Goal: Task Accomplishment & Management: Manage account settings

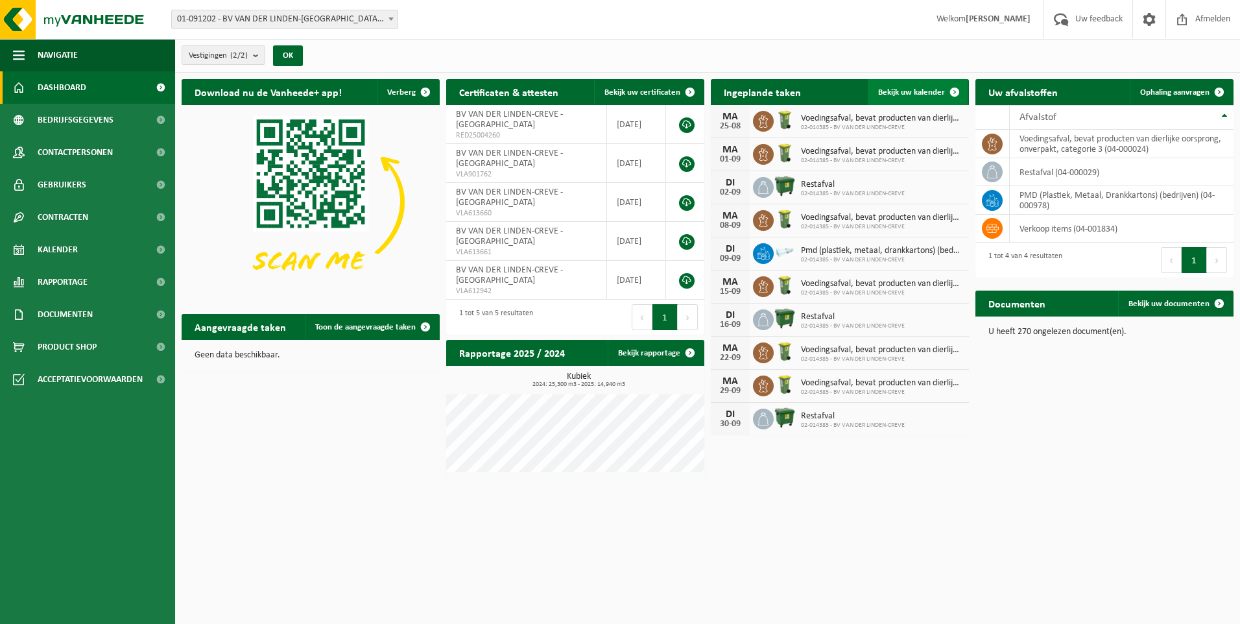
click at [939, 91] on span "Bekijk uw kalender" at bounding box center [911, 92] width 67 height 8
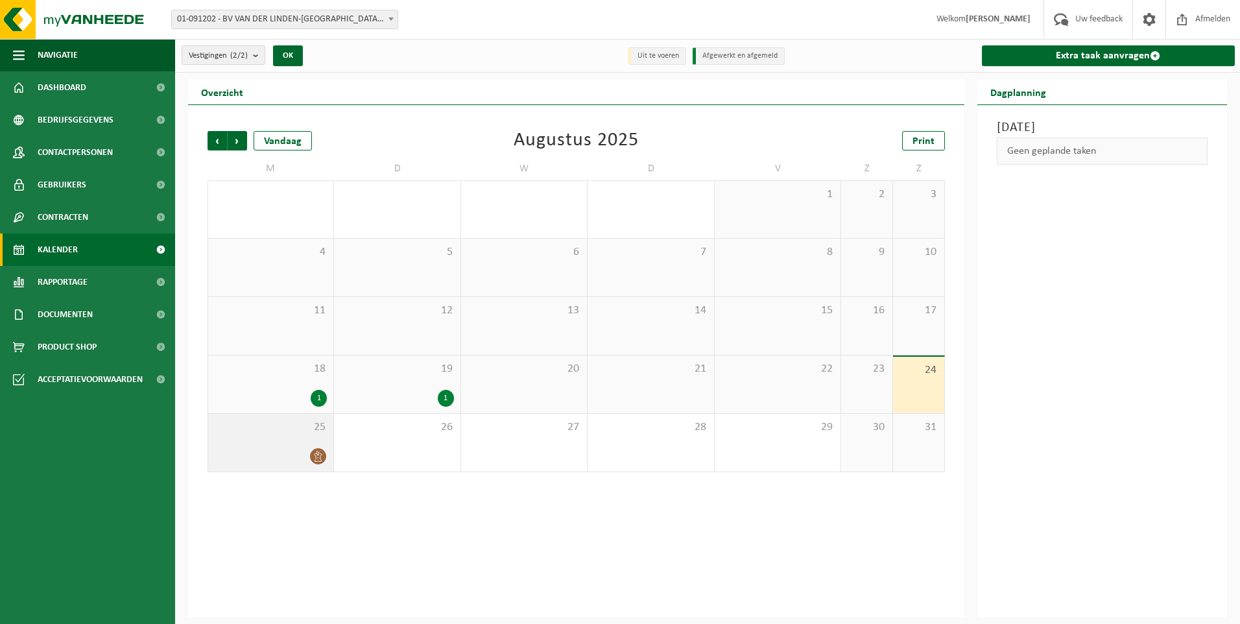
click at [320, 444] on div "25" at bounding box center [270, 443] width 125 height 58
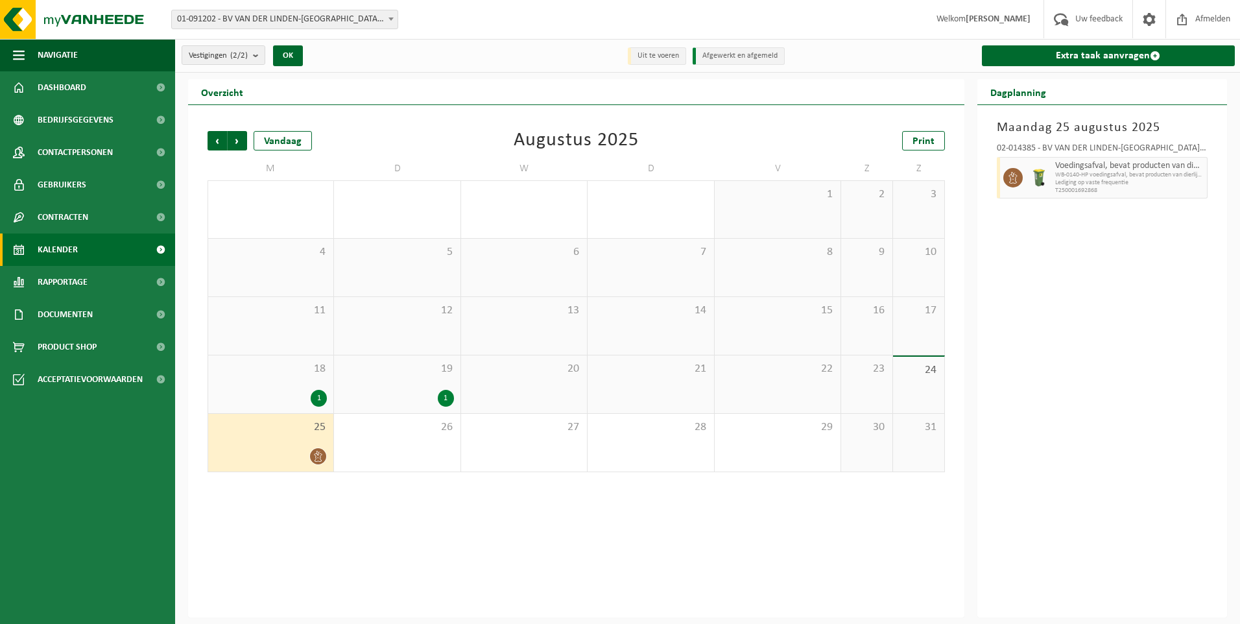
click at [1042, 178] on img at bounding box center [1038, 177] width 19 height 19
click at [1012, 178] on icon at bounding box center [1013, 178] width 12 height 12
click at [314, 446] on div "25" at bounding box center [270, 443] width 125 height 58
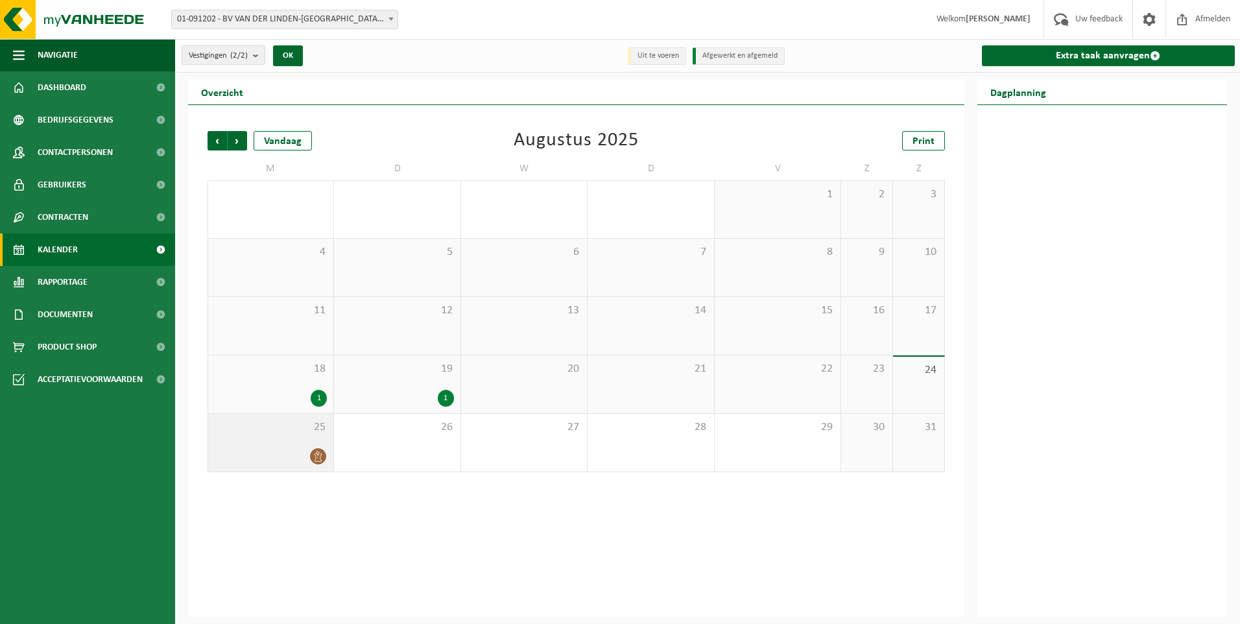
click at [314, 446] on div "25" at bounding box center [270, 443] width 125 height 58
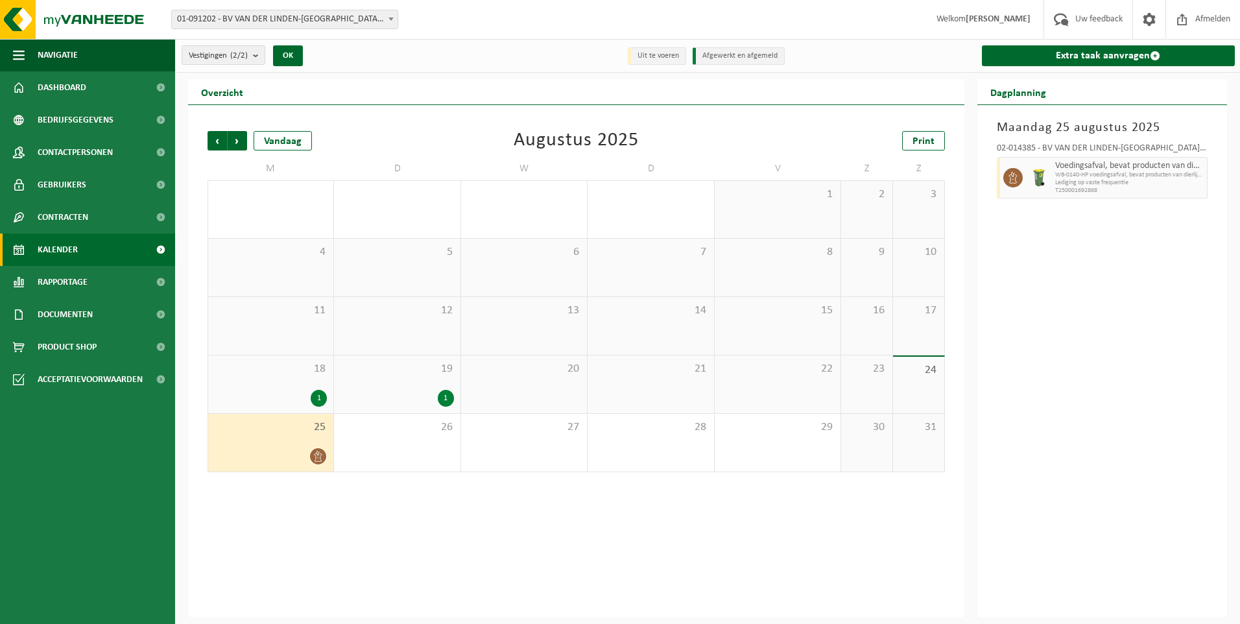
click at [1012, 177] on icon at bounding box center [1013, 178] width 12 height 12
click at [636, 55] on li "Uit te voeren" at bounding box center [657, 56] width 58 height 18
click at [1109, 25] on span "Uw feedback" at bounding box center [1099, 19] width 54 height 38
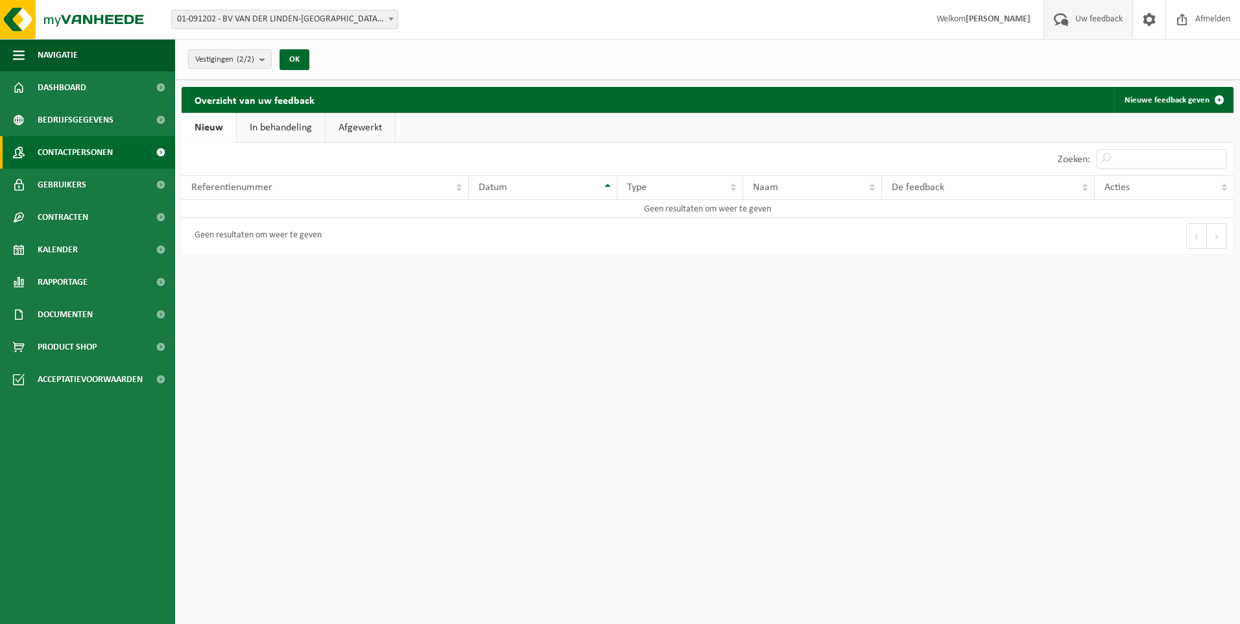
click at [84, 147] on span "Contactpersonen" at bounding box center [75, 152] width 75 height 32
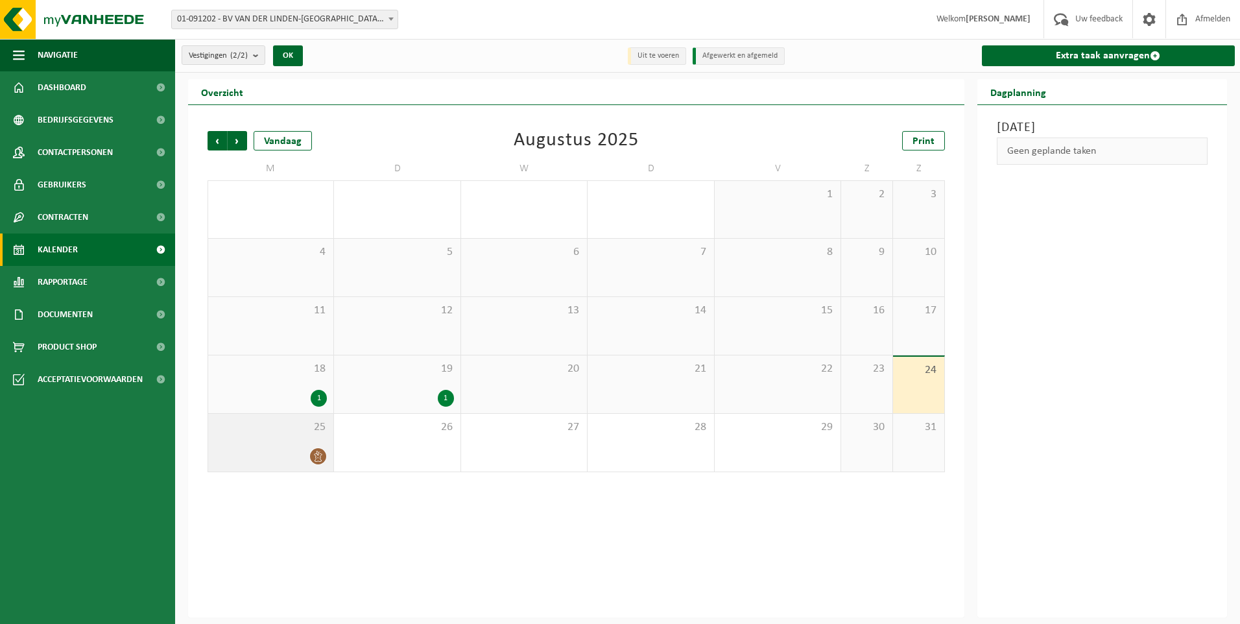
click at [318, 457] on icon at bounding box center [318, 456] width 11 height 11
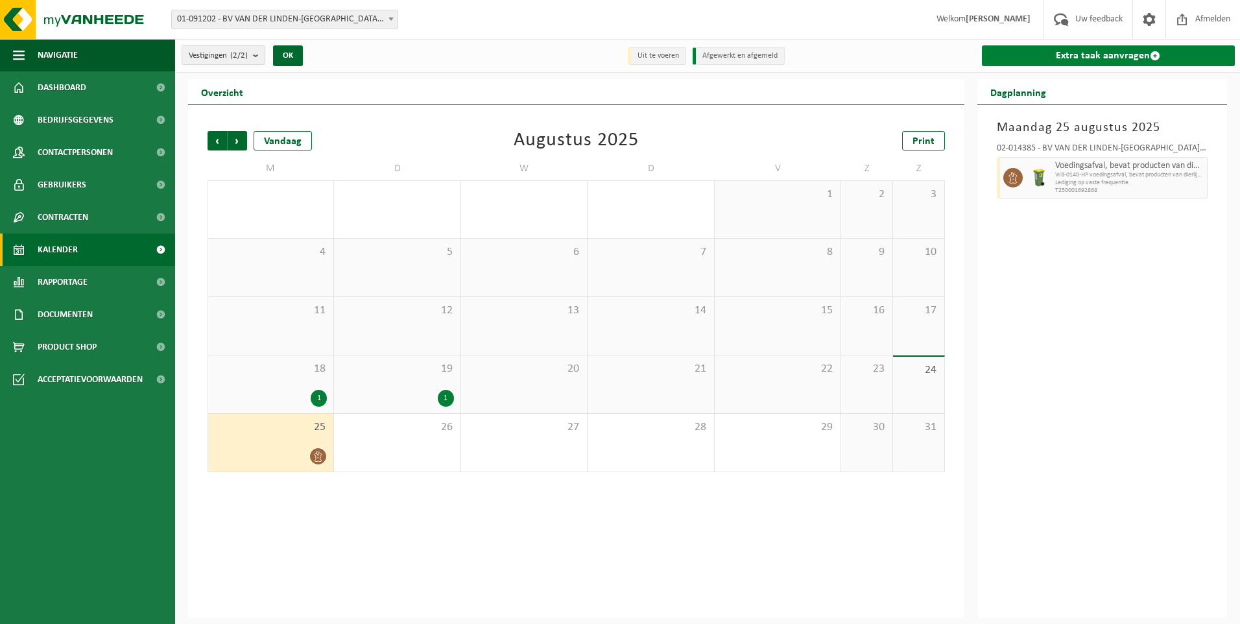
click at [1157, 56] on span at bounding box center [1155, 56] width 10 height 10
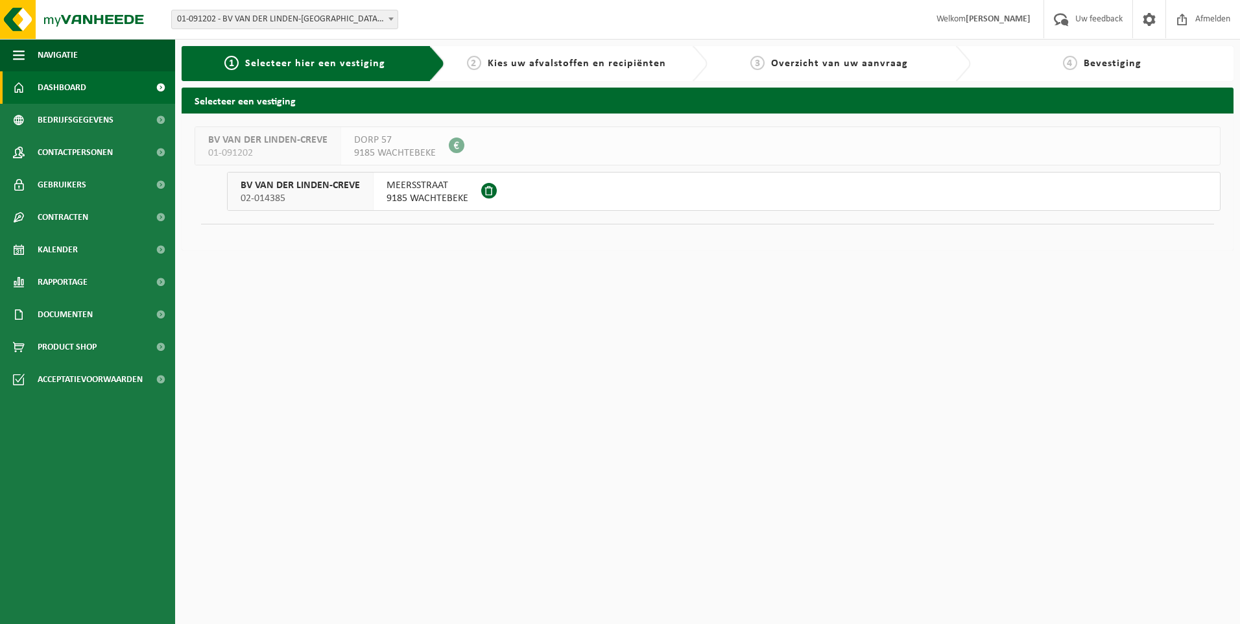
click at [51, 84] on span "Dashboard" at bounding box center [62, 87] width 49 height 32
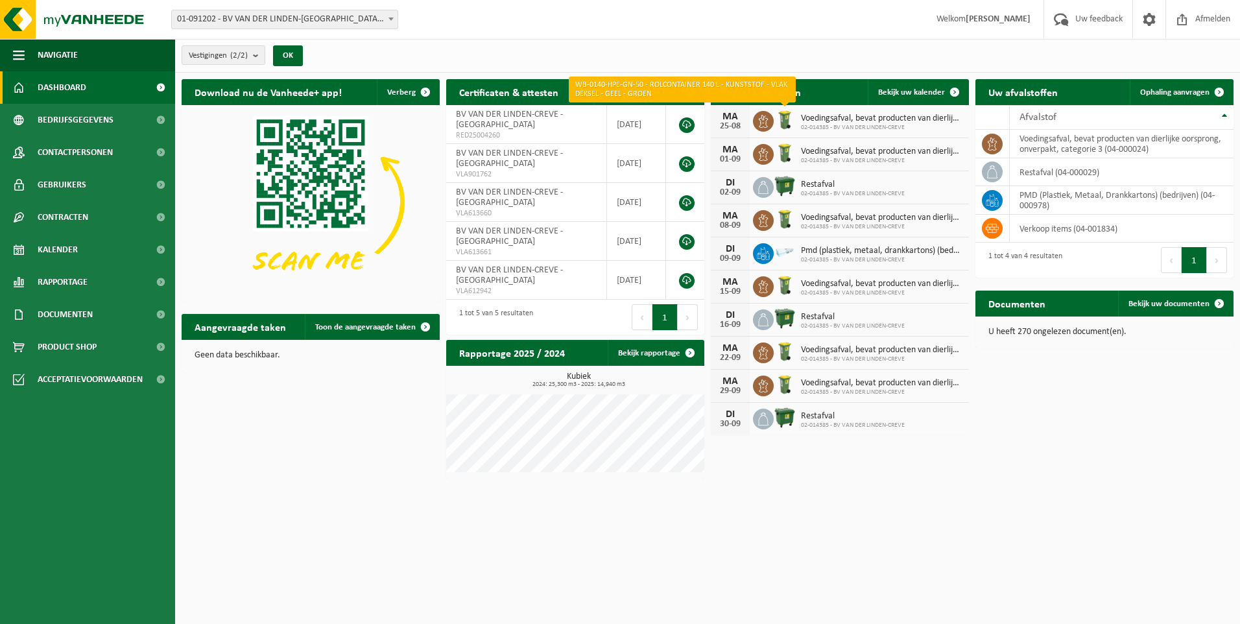
click at [784, 123] on img at bounding box center [785, 120] width 22 height 22
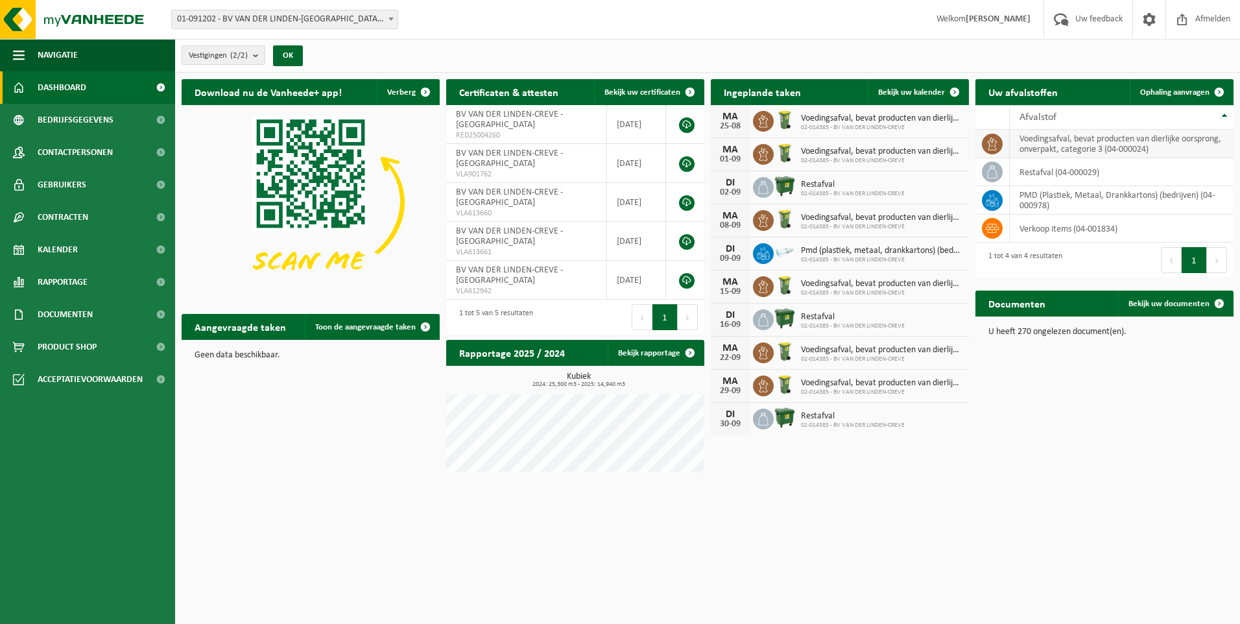
click at [990, 147] on icon at bounding box center [992, 144] width 13 height 13
click at [286, 324] on h2 "Aangevraagde taken" at bounding box center [240, 326] width 117 height 25
